Goal: Task Accomplishment & Management: Manage account settings

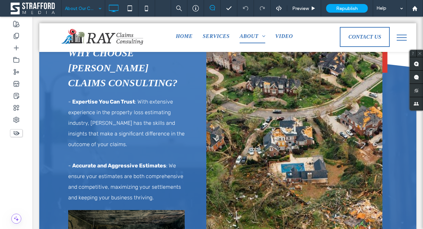
scroll to position [433, 0]
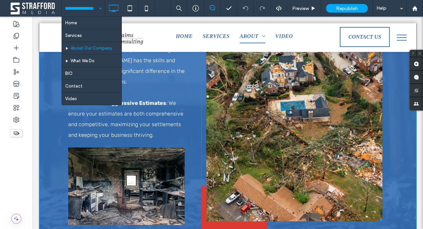
click at [280, 153] on link at bounding box center [294, 96] width 187 height 265
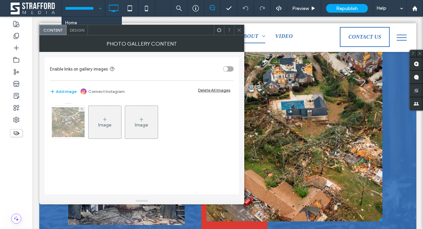
click at [68, 119] on img at bounding box center [68, 122] width 53 height 30
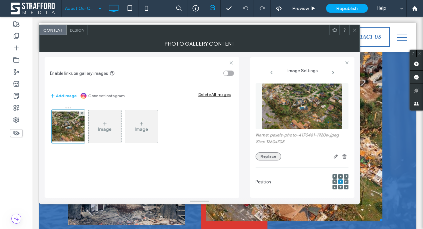
click at [271, 158] on button "Replace" at bounding box center [269, 157] width 26 height 8
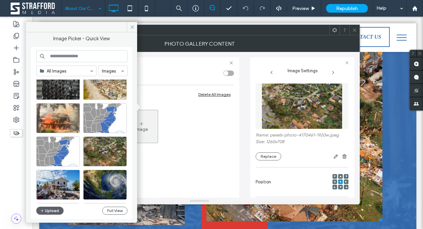
scroll to position [167, 0]
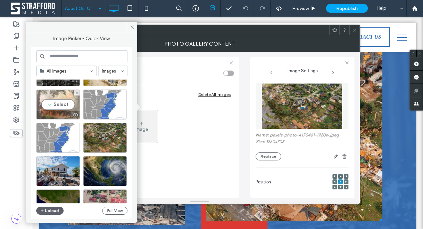
click at [69, 109] on div "Select" at bounding box center [58, 105] width 44 height 30
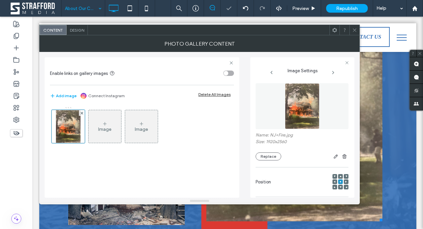
click at [356, 29] on icon at bounding box center [354, 30] width 5 height 5
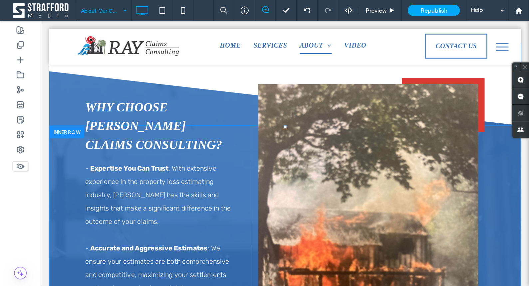
scroll to position [337, 0]
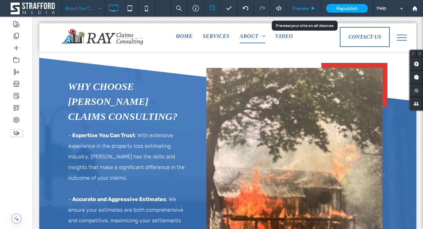
click at [303, 11] on span "Preview" at bounding box center [300, 9] width 17 height 6
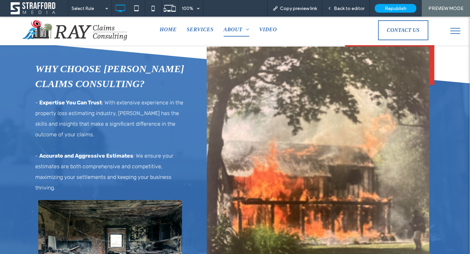
scroll to position [339, 0]
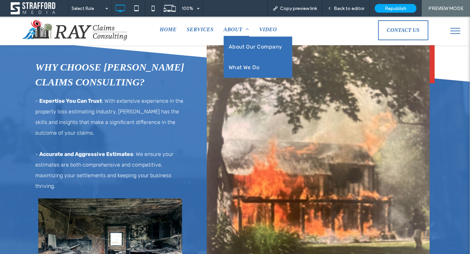
click at [243, 62] on span "What We Do" at bounding box center [244, 67] width 31 height 11
